Goal: Task Accomplishment & Management: Use online tool/utility

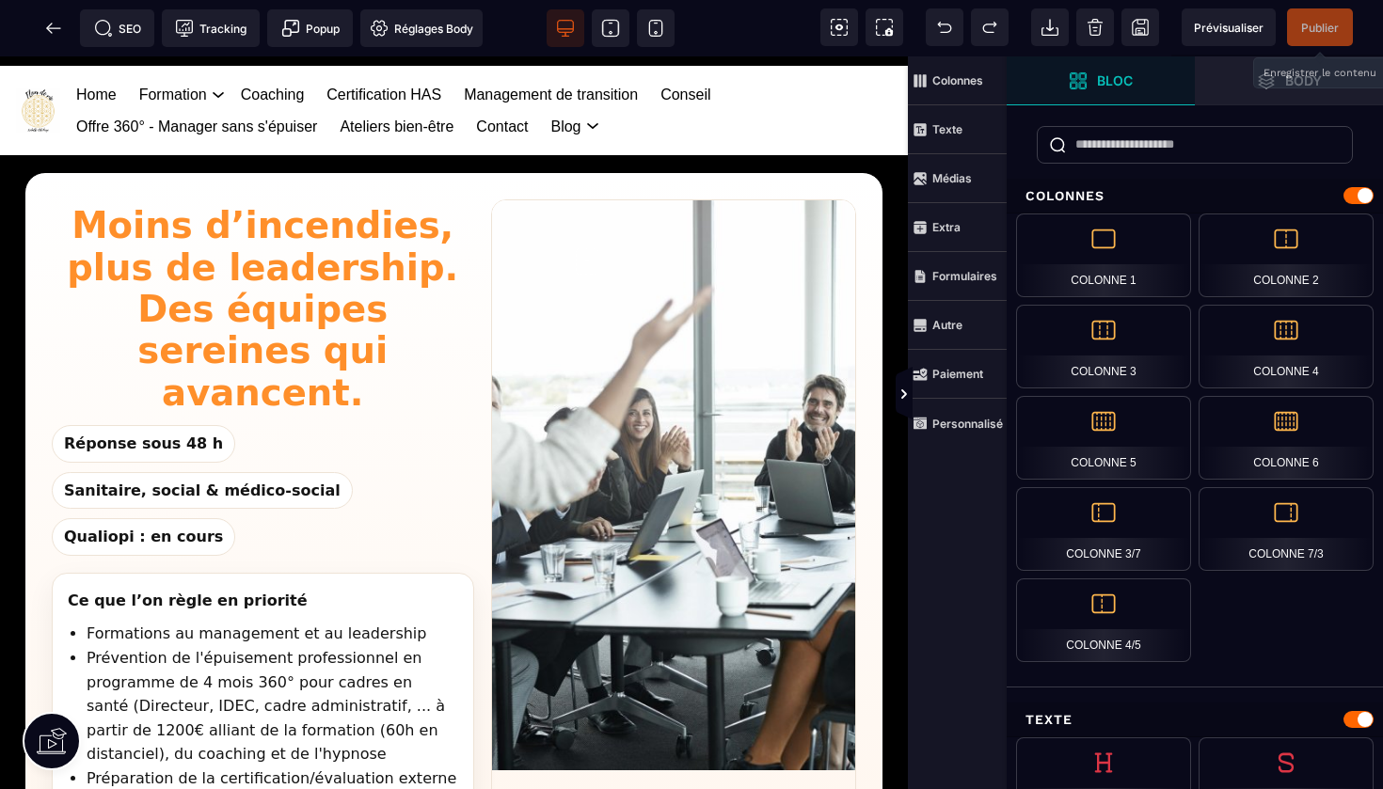
click at [1318, 24] on span "Publier" at bounding box center [1320, 28] width 38 height 14
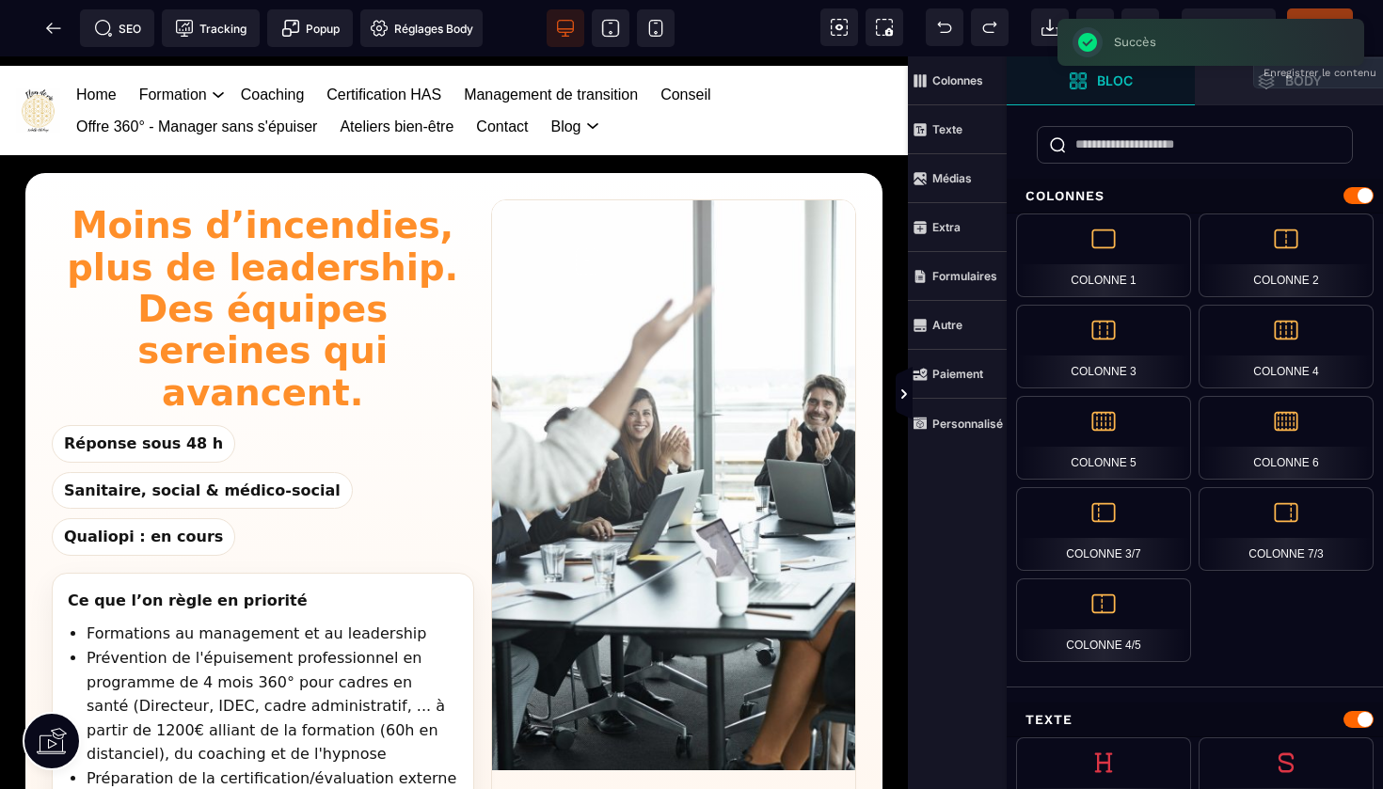
click at [963, 544] on div "Colonnes Texte Médias Extra Formulaires Autre Paiement Personnalisé" at bounding box center [957, 394] width 99 height 789
click at [1219, 14] on span "Prévisualiser" at bounding box center [1229, 27] width 94 height 38
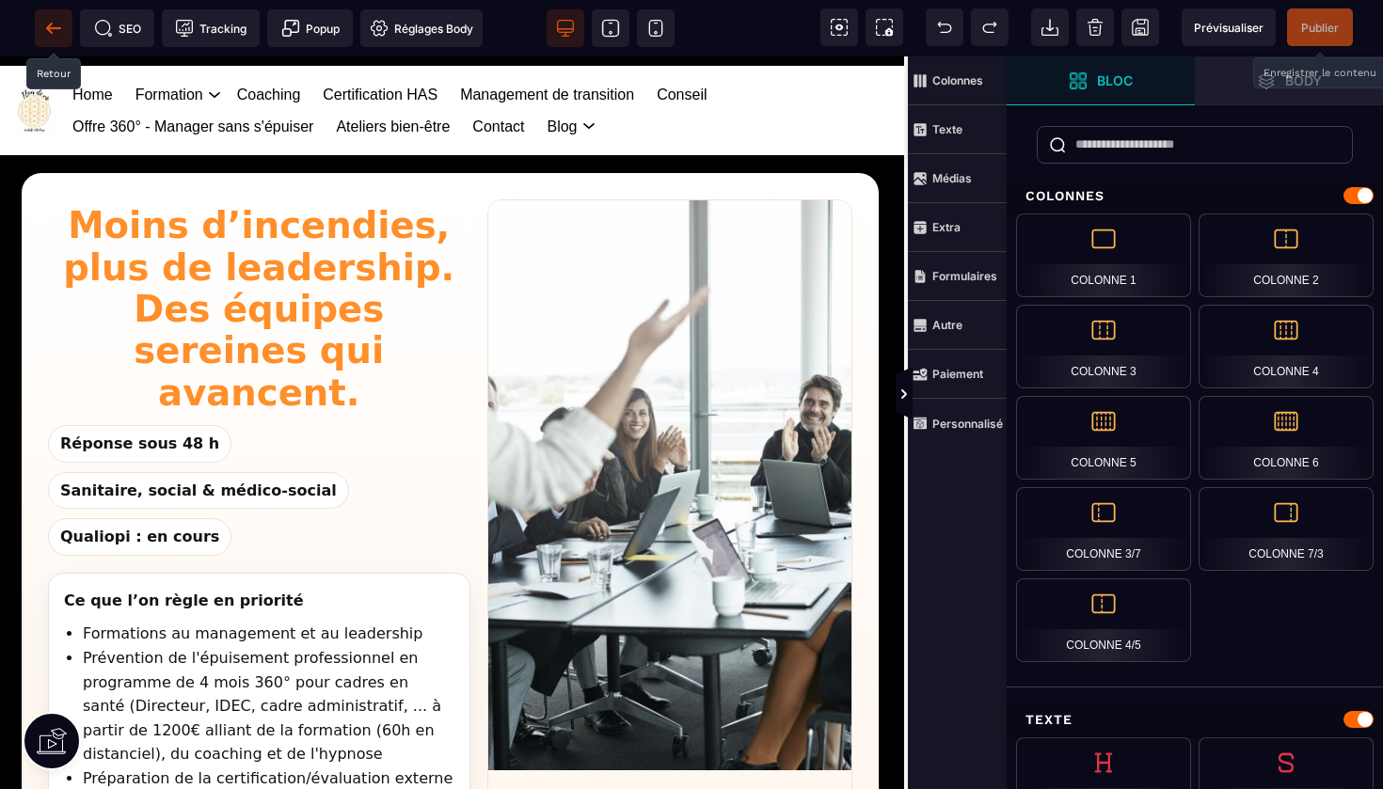
scroll to position [0, 4]
click at [60, 36] on icon at bounding box center [53, 28] width 19 height 19
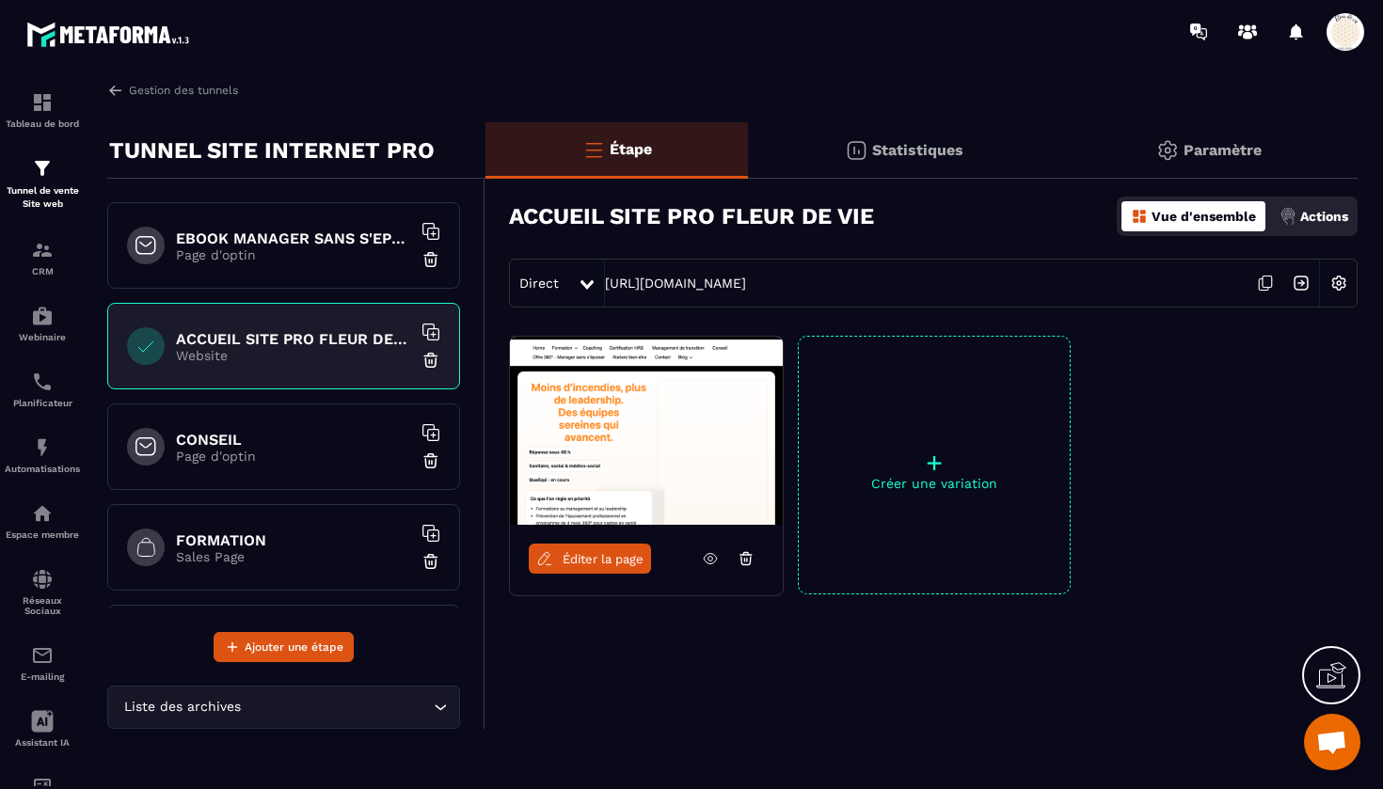
click at [226, 547] on h6 "FORMATION" at bounding box center [293, 541] width 235 height 18
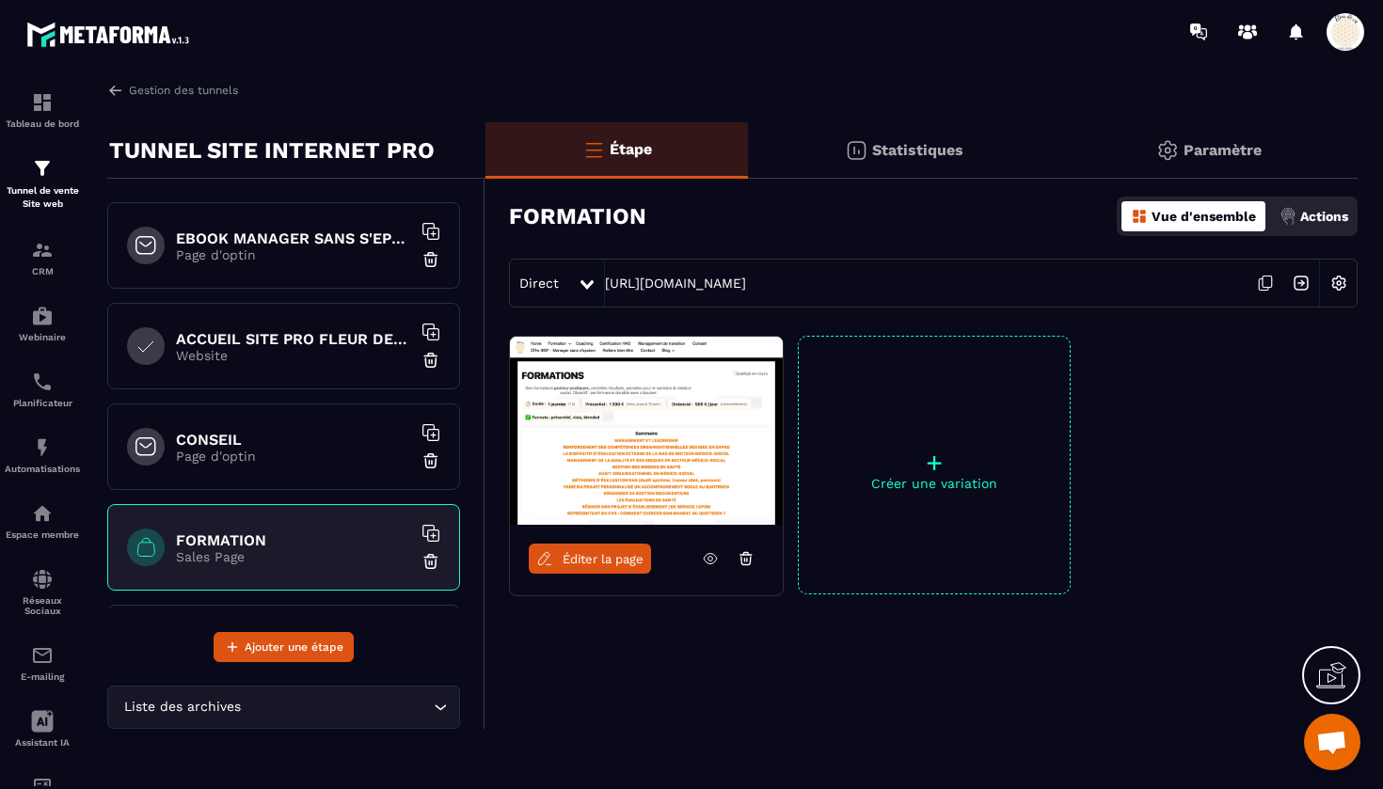
click at [610, 559] on span "Éditer la page" at bounding box center [603, 559] width 81 height 14
